Goal: Complete application form

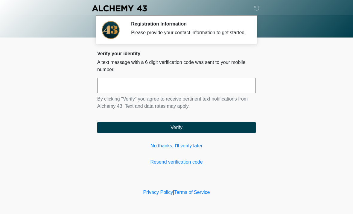
click at [225, 90] on input "text" at bounding box center [176, 85] width 159 height 15
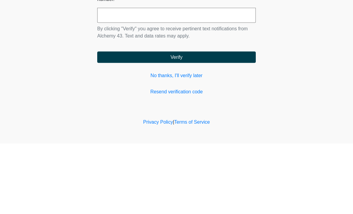
click at [194, 122] on button "Verify" at bounding box center [176, 127] width 159 height 11
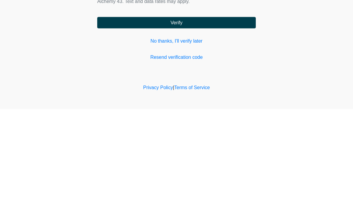
click at [193, 158] on link "Resend verification code" at bounding box center [176, 161] width 159 height 7
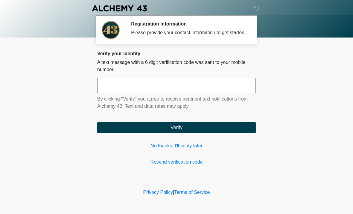
click at [193, 149] on link "No thanks, I'll verify later" at bounding box center [176, 145] width 159 height 7
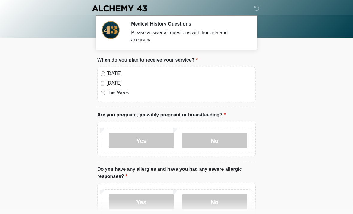
click at [232, 139] on label "No" at bounding box center [215, 140] width 66 height 15
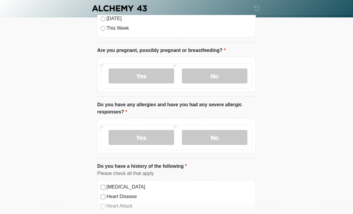
scroll to position [68, 0]
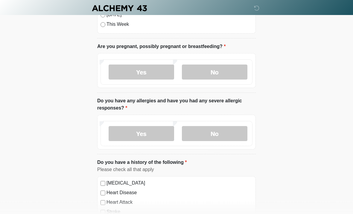
click at [230, 136] on label "No" at bounding box center [215, 133] width 66 height 15
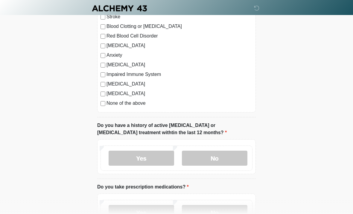
scroll to position [276, 0]
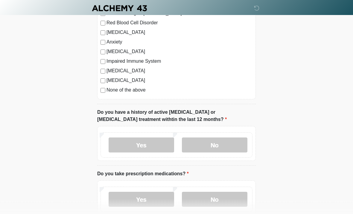
click at [235, 143] on label "No" at bounding box center [215, 144] width 66 height 15
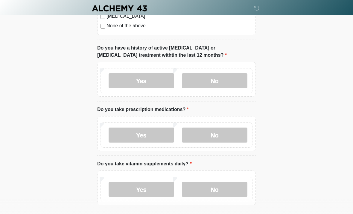
scroll to position [348, 0]
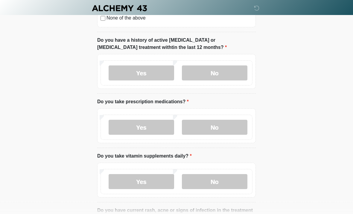
click at [231, 124] on label "No" at bounding box center [215, 127] width 66 height 15
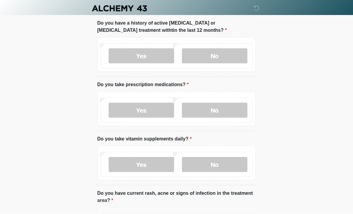
scroll to position [387, 0]
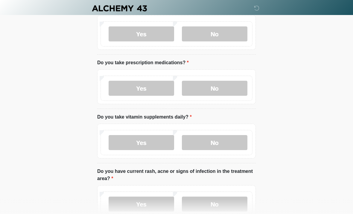
click at [154, 146] on label "Yes" at bounding box center [142, 142] width 66 height 15
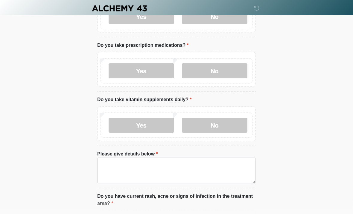
scroll to position [423, 0]
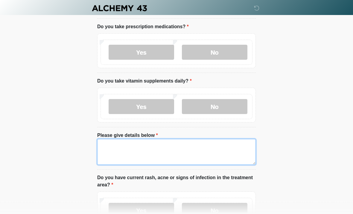
click at [200, 155] on textarea "Please give details below" at bounding box center [176, 152] width 159 height 26
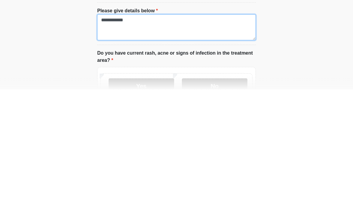
scroll to position [434, 0]
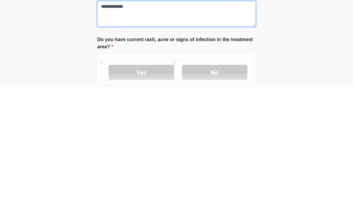
type textarea "**********"
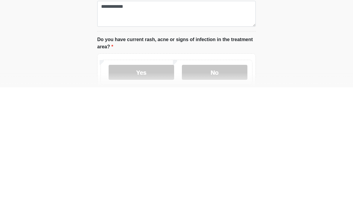
click at [232, 191] on label "No" at bounding box center [215, 198] width 66 height 15
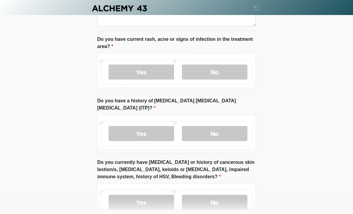
click at [239, 127] on label "No" at bounding box center [215, 133] width 66 height 15
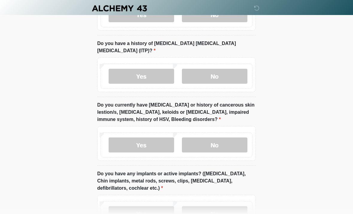
scroll to position [621, 0]
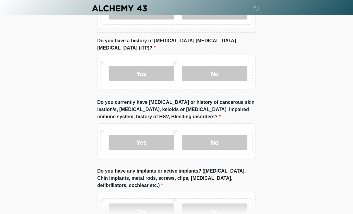
click at [232, 134] on label "No" at bounding box center [215, 141] width 66 height 15
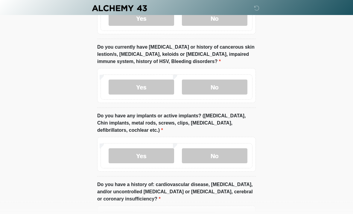
scroll to position [677, 0]
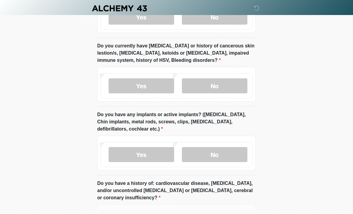
click at [156, 147] on label "Yes" at bounding box center [142, 154] width 66 height 15
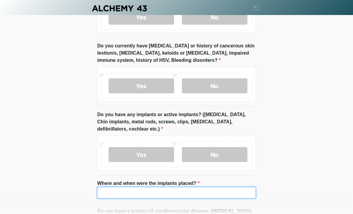
click at [195, 187] on input "Where and when were the implants placed?" at bounding box center [176, 192] width 159 height 11
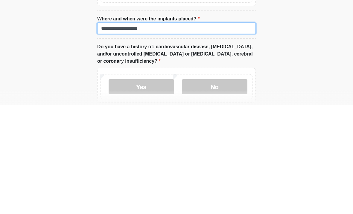
scroll to position [735, 0]
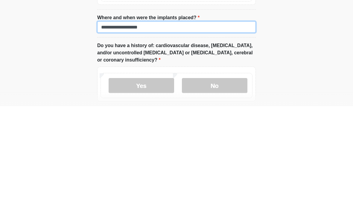
type input "**********"
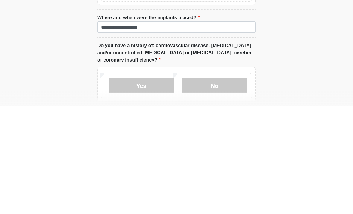
click at [223, 185] on label "No" at bounding box center [215, 192] width 66 height 15
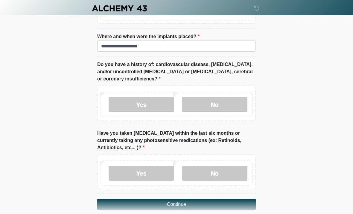
click at [237, 167] on label "No" at bounding box center [215, 172] width 66 height 15
click at [226, 198] on button "Continue" at bounding box center [176, 203] width 159 height 11
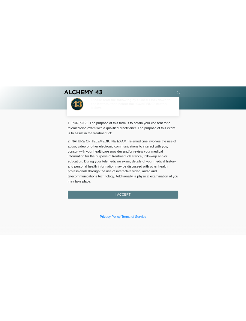
scroll to position [0, 0]
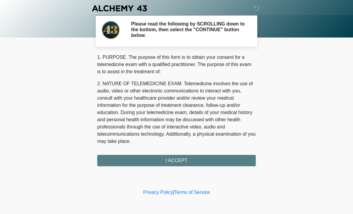
click at [201, 160] on div "1. PURPOSE. The purpose of this form is to obtain your consent for a telemedici…" at bounding box center [176, 110] width 159 height 112
click at [189, 162] on div "1. PURPOSE. The purpose of this form is to obtain your consent for a telemedici…" at bounding box center [176, 110] width 159 height 112
click at [255, 10] on icon at bounding box center [256, 7] width 5 height 5
click at [182, 162] on div "1. PURPOSE. The purpose of this form is to obtain your consent for a telemedici…" at bounding box center [176, 110] width 159 height 112
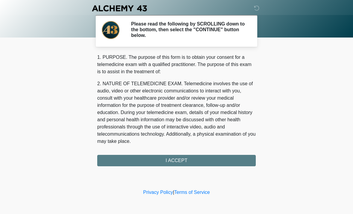
click at [178, 159] on div "1. PURPOSE. The purpose of this form is to obtain your consent for a telemedici…" at bounding box center [176, 110] width 159 height 112
click at [192, 161] on div "1. PURPOSE. The purpose of this form is to obtain your consent for a telemedici…" at bounding box center [176, 110] width 159 height 112
click at [181, 161] on div "1. PURPOSE. The purpose of this form is to obtain your consent for a telemedici…" at bounding box center [176, 110] width 159 height 112
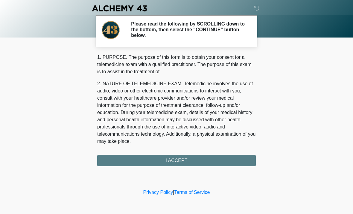
click at [181, 161] on div "1. PURPOSE. The purpose of this form is to obtain your consent for a telemedici…" at bounding box center [176, 110] width 159 height 112
click at [184, 159] on div "1. PURPOSE. The purpose of this form is to obtain your consent for a telemedici…" at bounding box center [176, 110] width 159 height 112
click at [189, 160] on div "1. PURPOSE. The purpose of this form is to obtain your consent for a telemedici…" at bounding box center [176, 110] width 159 height 112
click at [175, 158] on div "1. PURPOSE. The purpose of this form is to obtain your consent for a telemedici…" at bounding box center [176, 110] width 159 height 112
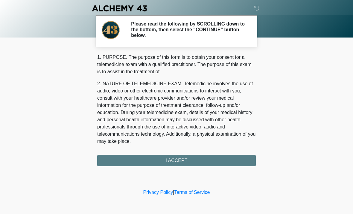
click at [185, 158] on div "1. PURPOSE. The purpose of this form is to obtain your consent for a telemedici…" at bounding box center [176, 110] width 159 height 112
click at [178, 160] on div "1. PURPOSE. The purpose of this form is to obtain your consent for a telemedici…" at bounding box center [176, 110] width 159 height 112
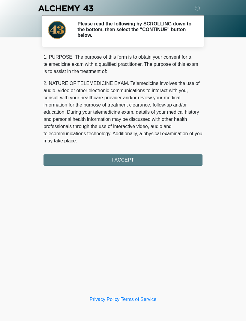
click at [140, 161] on div "1. PURPOSE. The purpose of this form is to obtain your consent for a telemedici…" at bounding box center [122, 110] width 159 height 112
click at [134, 163] on div "1. PURPOSE. The purpose of this form is to obtain your consent for a telemedici…" at bounding box center [122, 110] width 159 height 112
click at [151, 161] on div "1. PURPOSE. The purpose of this form is to obtain your consent for a telemedici…" at bounding box center [122, 110] width 159 height 112
click at [120, 157] on div "1. PURPOSE. The purpose of this form is to obtain your consent for a telemedici…" at bounding box center [122, 110] width 159 height 112
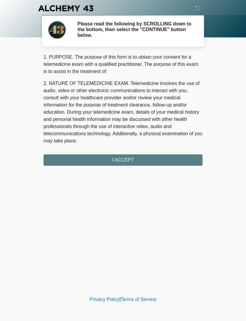
click at [120, 157] on div "1. PURPOSE. The purpose of this form is to obtain your consent for a telemedici…" at bounding box center [122, 110] width 159 height 112
click at [128, 162] on div "1. PURPOSE. The purpose of this form is to obtain your consent for a telemedici…" at bounding box center [122, 110] width 159 height 112
click at [149, 165] on div "1. PURPOSE. The purpose of this form is to obtain your consent for a telemedici…" at bounding box center [122, 110] width 159 height 112
click at [146, 158] on div "1. PURPOSE. The purpose of this form is to obtain your consent for a telemedici…" at bounding box center [122, 110] width 159 height 112
click at [130, 158] on div "1. PURPOSE. The purpose of this form is to obtain your consent for a telemedici…" at bounding box center [122, 110] width 159 height 112
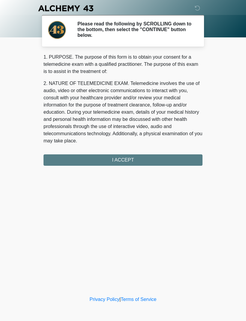
click at [130, 158] on div "1. PURPOSE. The purpose of this form is to obtain your consent for a telemedici…" at bounding box center [122, 110] width 159 height 112
click at [185, 154] on div "1. PURPOSE. The purpose of this form is to obtain your consent for a telemedici…" at bounding box center [122, 110] width 159 height 112
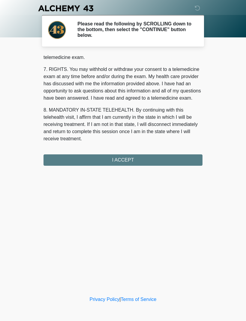
scroll to position [254, 0]
click at [125, 156] on button "I ACCEPT" at bounding box center [122, 160] width 159 height 11
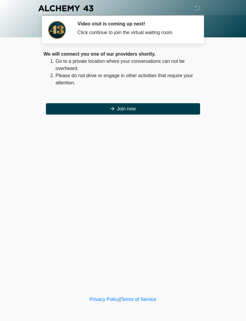
click at [136, 109] on button "Join now" at bounding box center [123, 108] width 154 height 11
